Goal: Information Seeking & Learning: Learn about a topic

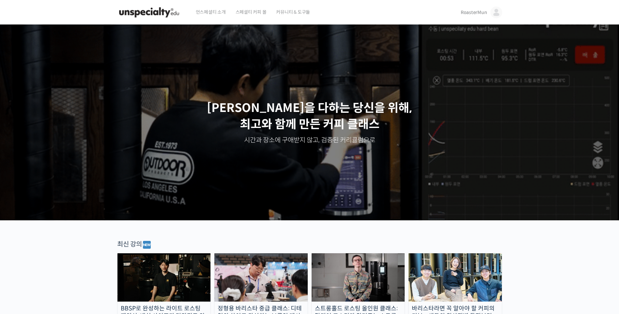
click at [465, 11] on span "RoasterMun" at bounding box center [474, 12] width 26 height 6
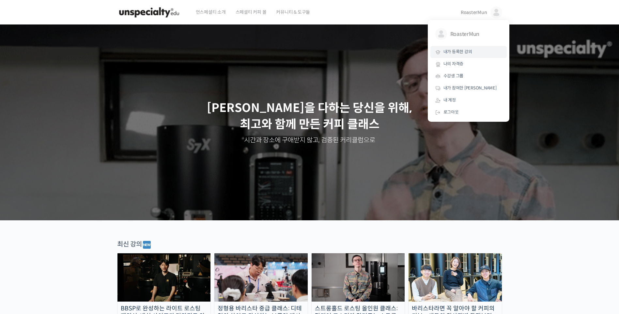
click at [466, 51] on span "내가 등록한 강의" at bounding box center [457, 52] width 29 height 6
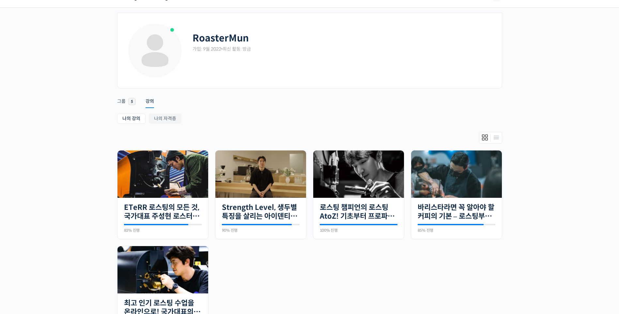
scroll to position [33, 0]
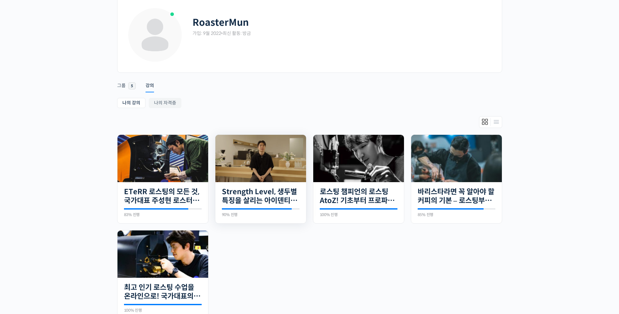
click at [272, 174] on img at bounding box center [260, 158] width 91 height 47
click at [268, 199] on link "Strength Level, 생두별 특징을 살리는 아이덴티티 커피랩 [PERSON_NAME] [PERSON_NAME]의 로스팅 클래스" at bounding box center [261, 196] width 78 height 18
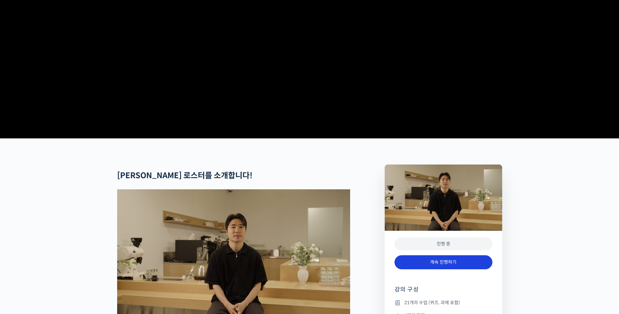
scroll to position [131, 0]
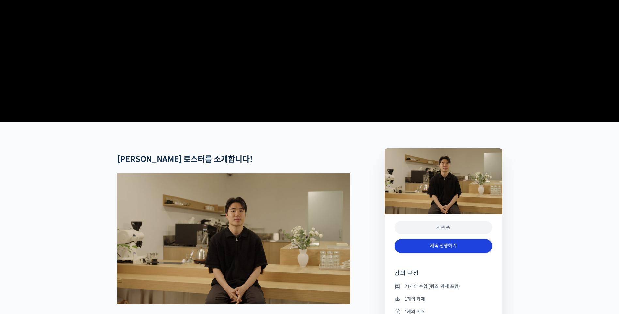
click at [462, 253] on link "계속 진행하기" at bounding box center [444, 246] width 98 height 14
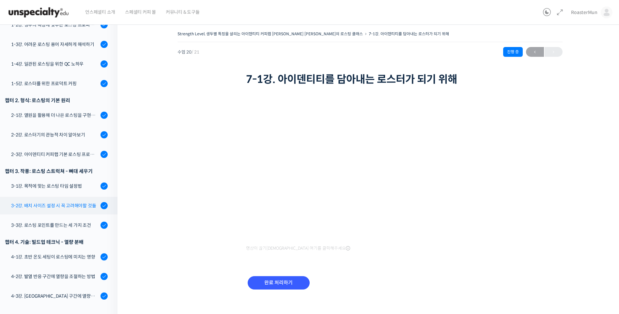
scroll to position [144, 0]
click at [83, 221] on div "3-3강. 로스팅 포인트를 만드는 세 가지 조건" at bounding box center [54, 224] width 87 height 7
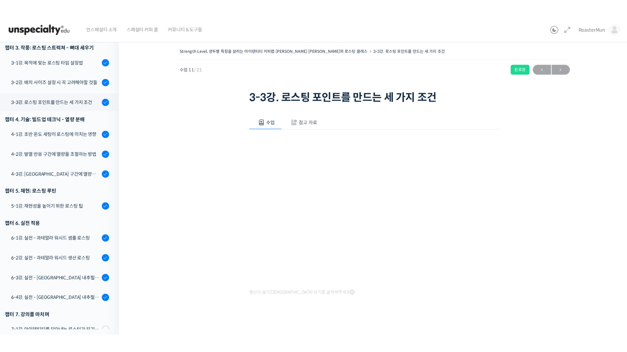
scroll to position [275, 0]
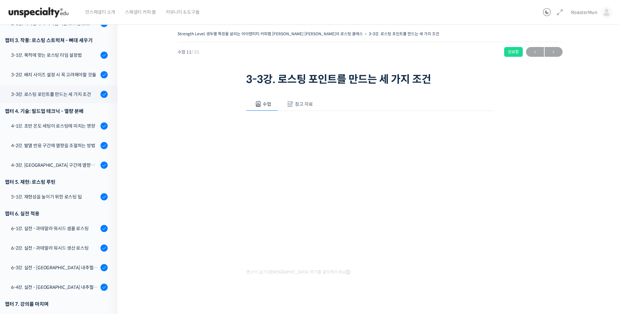
click at [316, 102] on button "참고 자료" at bounding box center [299, 104] width 42 height 14
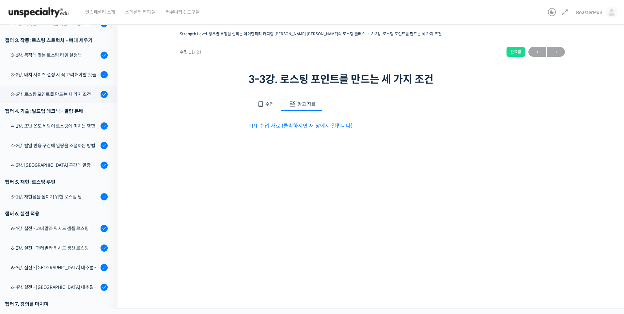
click at [262, 103] on span at bounding box center [260, 104] width 7 height 7
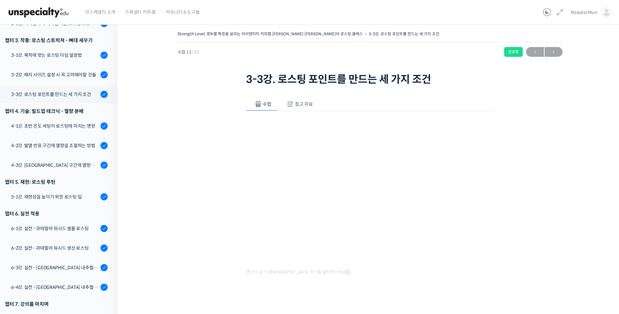
scroll to position [269, 0]
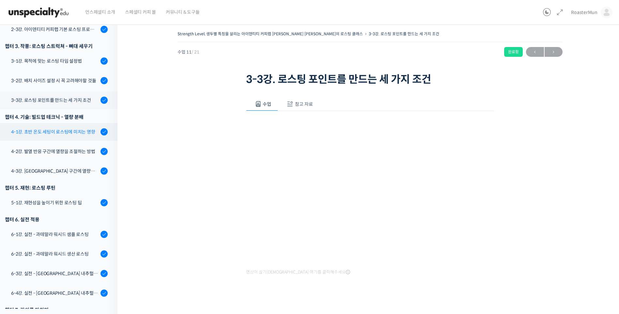
click at [75, 128] on div "4-1강. 초반 온도 세팅이 로스팅에 미치는 영향" at bounding box center [54, 131] width 87 height 7
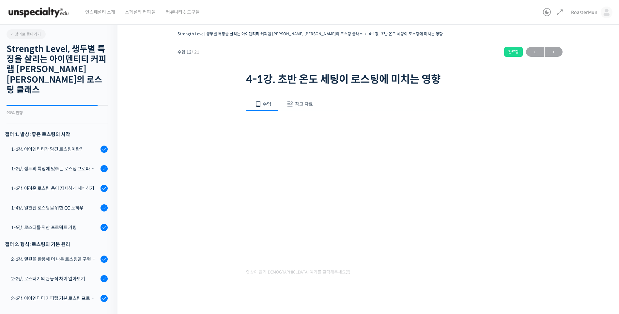
scroll to position [307, 0]
